Goal: Information Seeking & Learning: Find specific fact

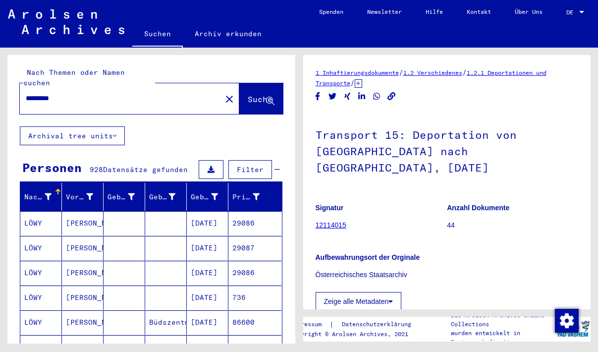
scroll to position [161, 0]
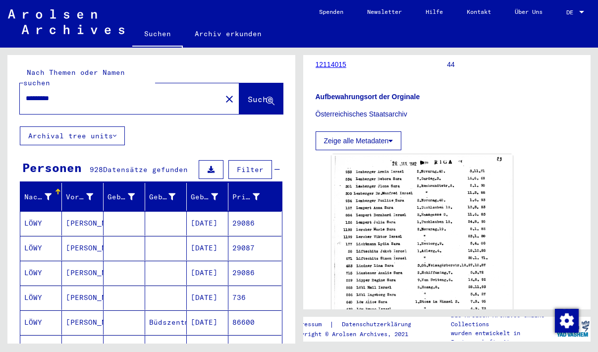
drag, startPoint x: 80, startPoint y: 87, endPoint x: -36, endPoint y: 72, distance: 116.9
click at [26, 93] on input "*********" at bounding box center [121, 98] width 190 height 10
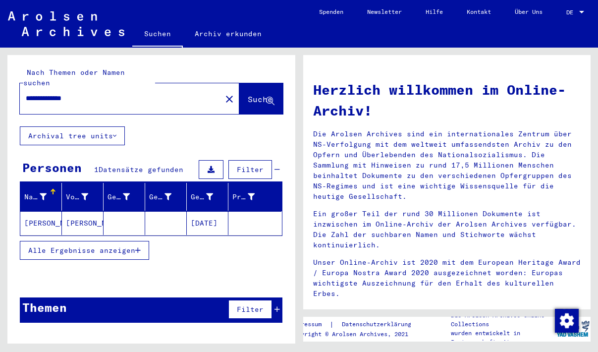
drag, startPoint x: 201, startPoint y: 210, endPoint x: 184, endPoint y: 255, distance: 47.7
click at [187, 235] on mat-cell "[DATE]" at bounding box center [208, 223] width 42 height 24
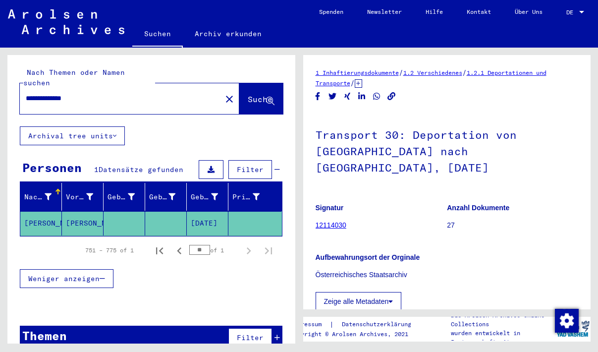
click at [199, 219] on mat-cell "[DATE]" at bounding box center [208, 223] width 42 height 24
click at [201, 216] on mat-cell "[DATE]" at bounding box center [208, 223] width 42 height 24
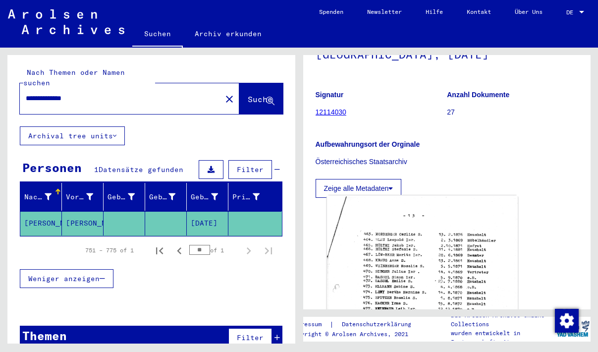
scroll to position [161, 0]
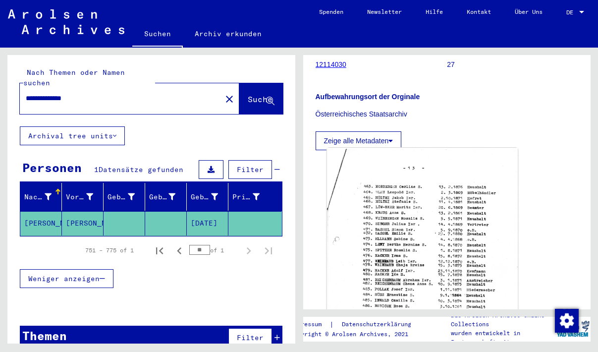
click at [420, 225] on img at bounding box center [422, 279] width 191 height 263
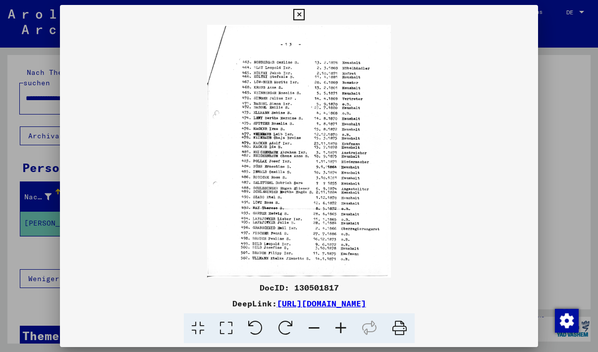
click at [345, 324] on icon at bounding box center [341, 328] width 27 height 30
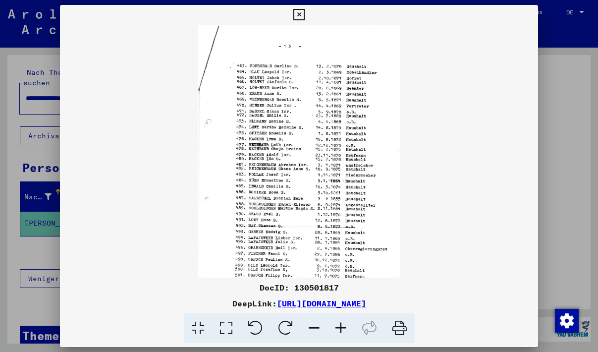
click at [345, 324] on icon at bounding box center [341, 328] width 27 height 30
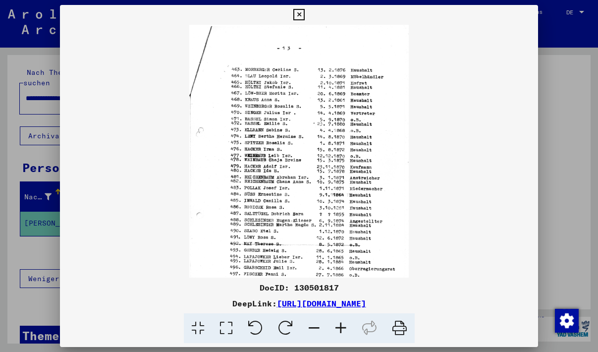
click at [345, 324] on icon at bounding box center [341, 328] width 27 height 30
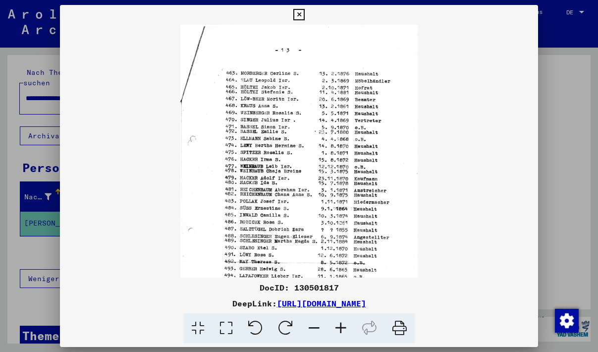
click at [345, 324] on icon at bounding box center [341, 328] width 27 height 30
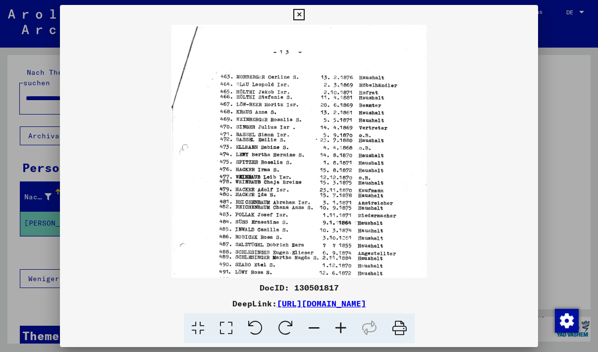
click at [345, 324] on icon at bounding box center [341, 328] width 27 height 30
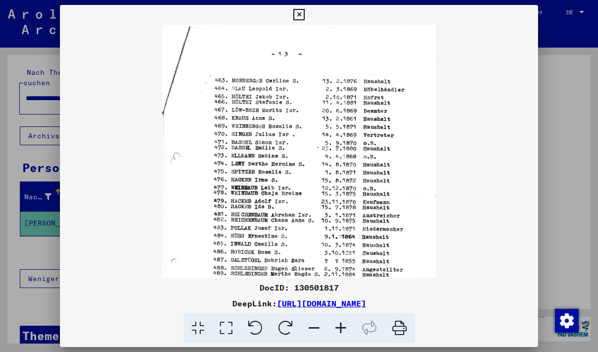
click at [345, 324] on icon at bounding box center [341, 328] width 27 height 30
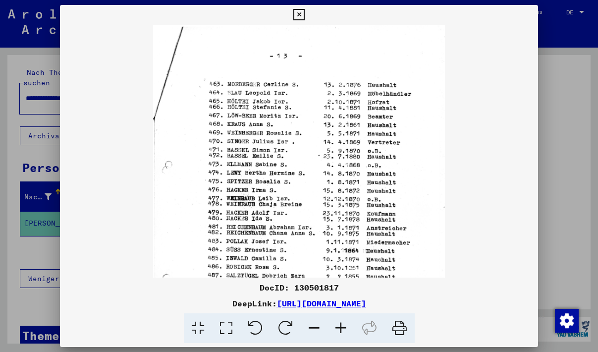
click at [345, 324] on icon at bounding box center [341, 328] width 27 height 30
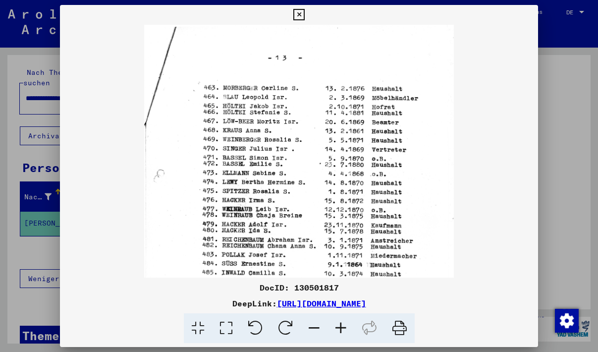
click at [345, 324] on icon at bounding box center [341, 328] width 27 height 30
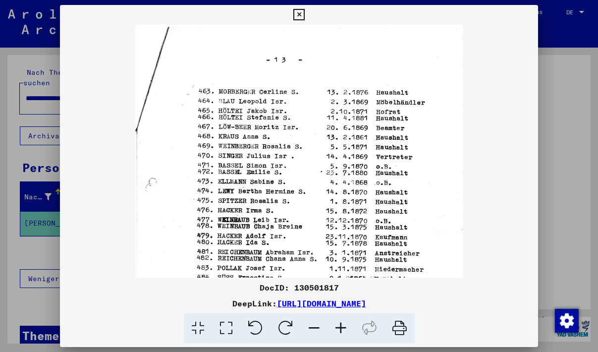
click at [345, 324] on icon at bounding box center [341, 328] width 27 height 30
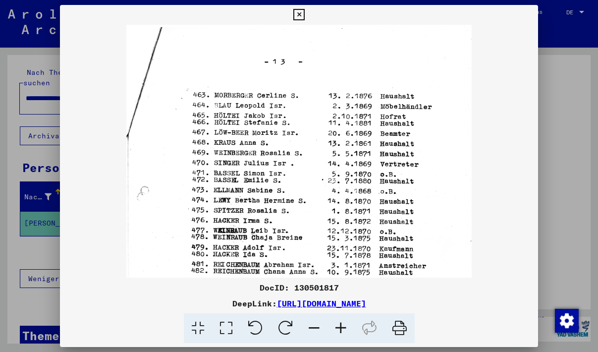
drag, startPoint x: 492, startPoint y: 302, endPoint x: 173, endPoint y: 302, distance: 319.7
click at [173, 302] on div "DeepLink: [URL][DOMAIN_NAME]" at bounding box center [299, 303] width 479 height 12
copy link "[URL][DOMAIN_NAME]"
click at [483, 206] on viewer-one-image at bounding box center [299, 151] width 479 height 253
click at [305, 14] on icon at bounding box center [298, 15] width 11 height 12
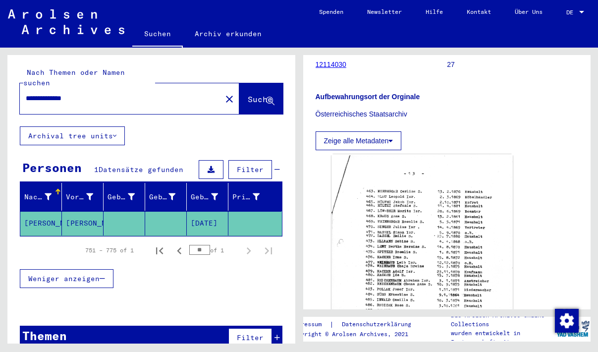
drag, startPoint x: 125, startPoint y: 92, endPoint x: 61, endPoint y: 94, distance: 64.5
click at [61, 94] on input "**********" at bounding box center [121, 98] width 190 height 10
type input "**********"
click at [248, 94] on span "Suche" at bounding box center [260, 99] width 25 height 10
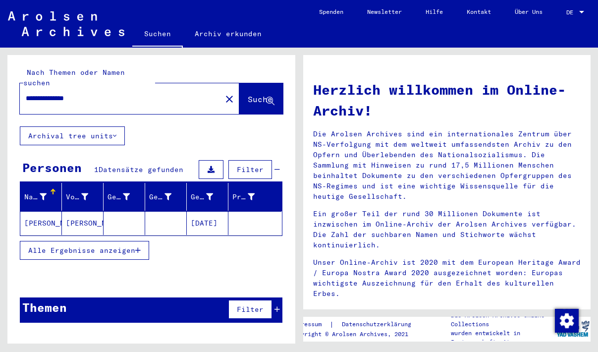
click at [84, 246] on span "Alle Ergebnisse anzeigen" at bounding box center [81, 250] width 107 height 9
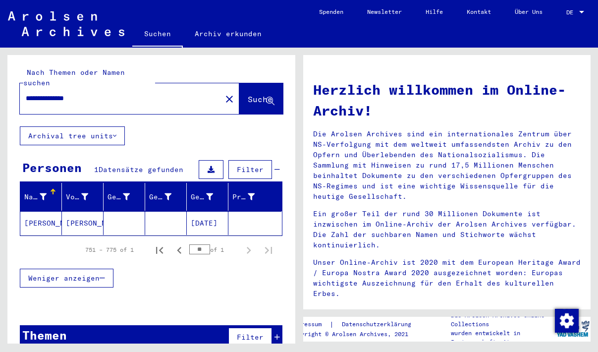
click at [194, 216] on mat-cell "[DATE]" at bounding box center [208, 223] width 42 height 24
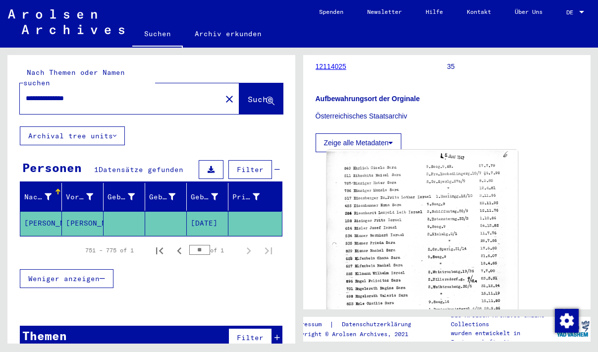
scroll to position [161, 0]
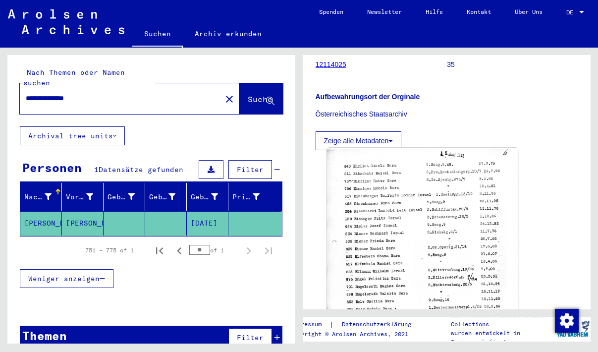
click at [391, 208] on img at bounding box center [422, 279] width 191 height 263
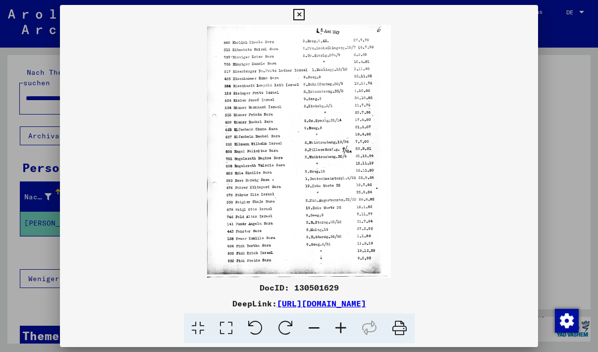
click at [347, 330] on icon at bounding box center [341, 328] width 27 height 30
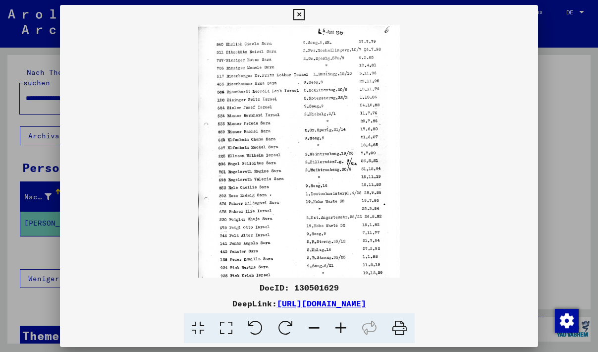
click at [347, 330] on icon at bounding box center [341, 328] width 27 height 30
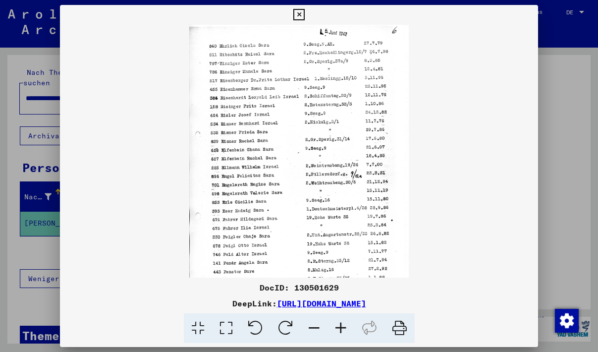
click at [347, 330] on icon at bounding box center [341, 328] width 27 height 30
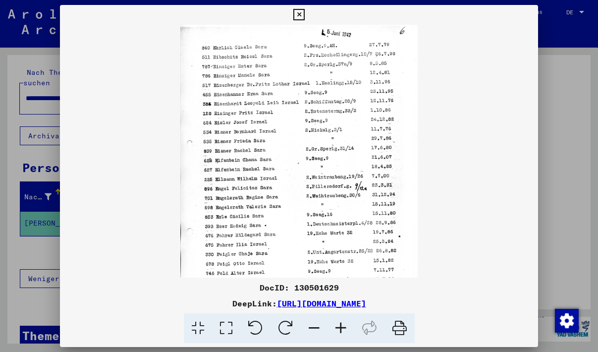
click at [347, 330] on icon at bounding box center [341, 328] width 27 height 30
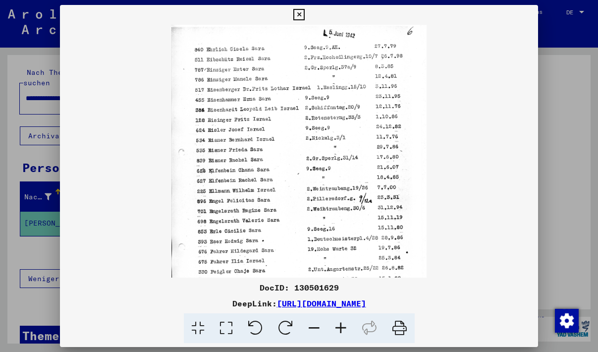
click at [347, 330] on icon at bounding box center [341, 328] width 27 height 30
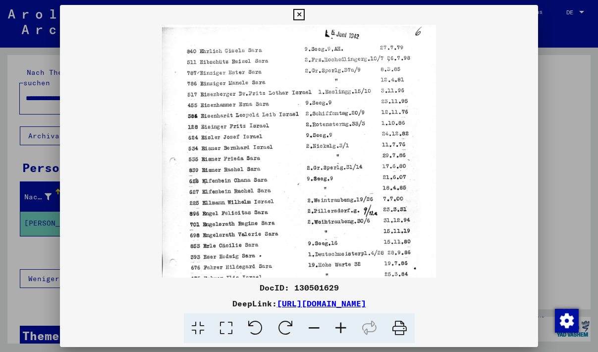
drag, startPoint x: 495, startPoint y: 308, endPoint x: 169, endPoint y: 303, distance: 326.2
click at [169, 303] on div "DeepLink: [URL][DOMAIN_NAME]" at bounding box center [299, 303] width 479 height 12
copy div "[URL][DOMAIN_NAME]"
click at [516, 163] on viewer-one-image at bounding box center [299, 151] width 479 height 253
click at [305, 20] on icon at bounding box center [298, 15] width 11 height 12
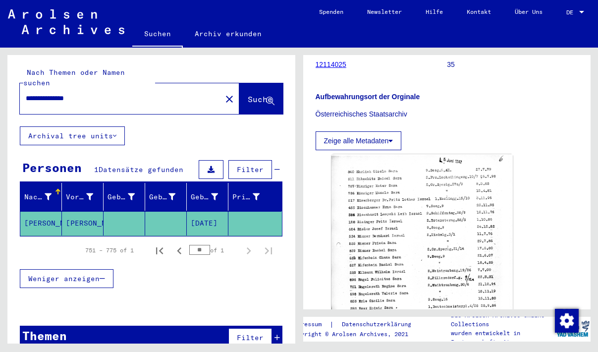
scroll to position [0, 0]
